Goal: Check status

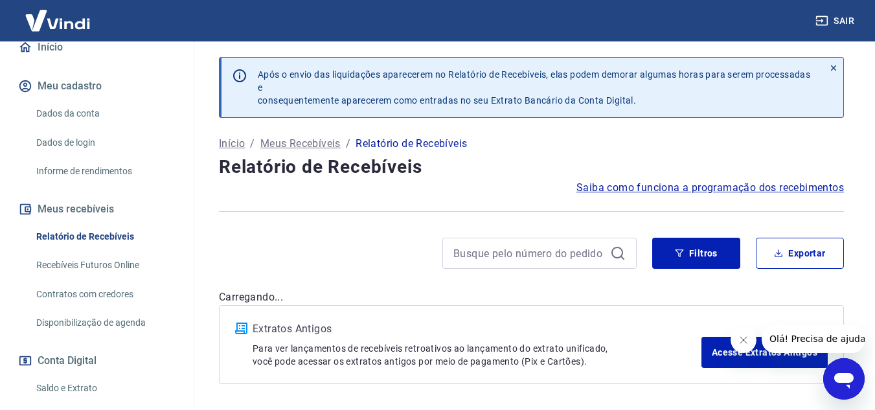
scroll to position [194, 0]
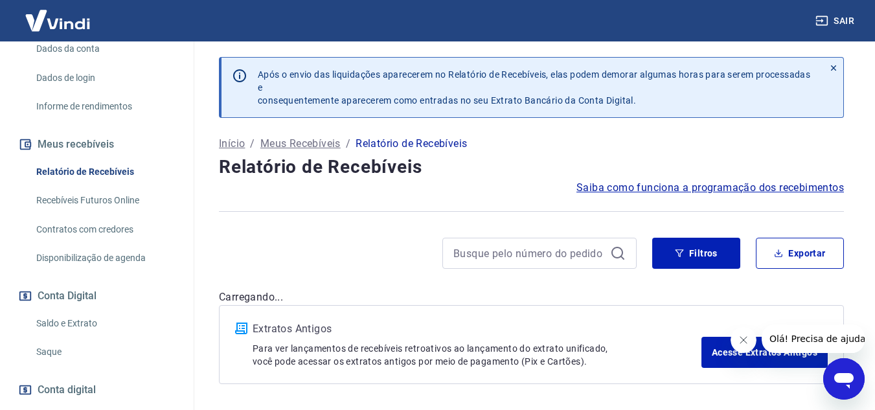
drag, startPoint x: 68, startPoint y: 331, endPoint x: 82, endPoint y: 332, distance: 14.3
click at [68, 331] on link "Saldo e Extrato" at bounding box center [104, 323] width 147 height 27
